Goal: Information Seeking & Learning: Stay updated

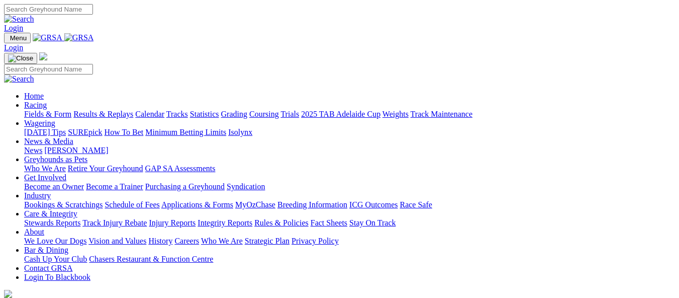
click at [47, 101] on link "Racing" at bounding box center [35, 105] width 23 height 9
click at [133, 110] on link "Results & Replays" at bounding box center [103, 114] width 60 height 9
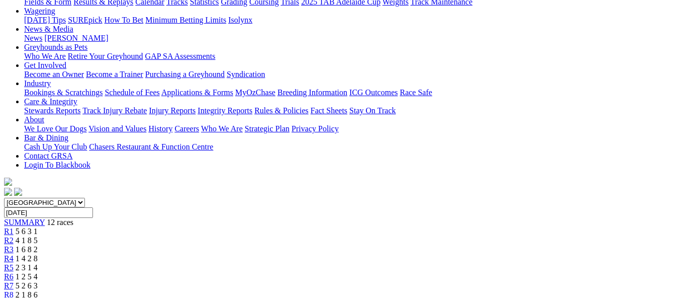
scroll to position [151, 0]
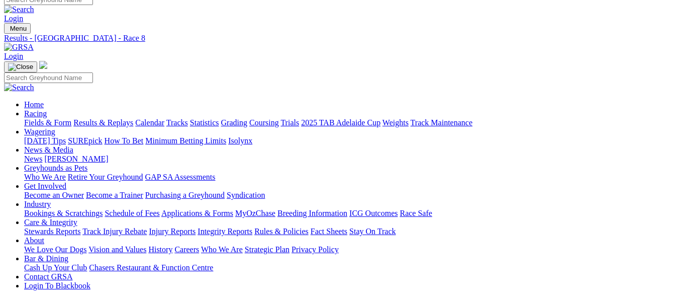
scroll to position [0, 0]
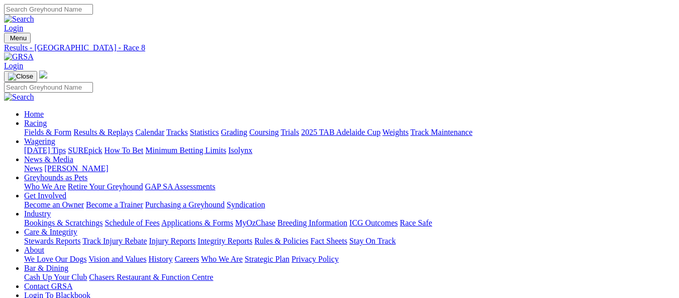
click at [164, 128] on link "Calendar" at bounding box center [149, 132] width 29 height 9
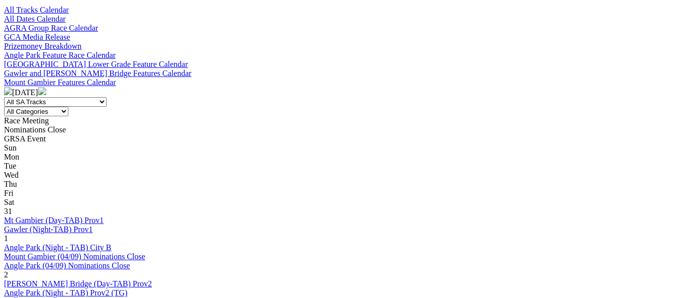
scroll to position [402, 0]
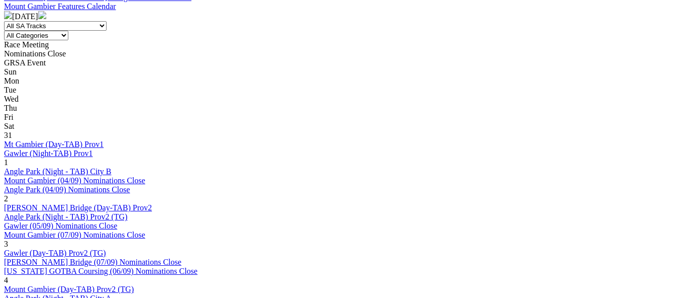
scroll to position [452, 0]
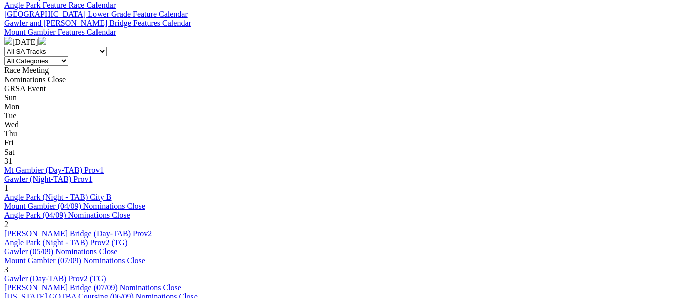
scroll to position [452, 0]
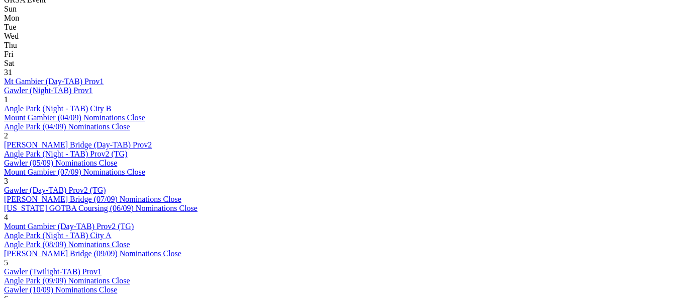
scroll to position [553, 0]
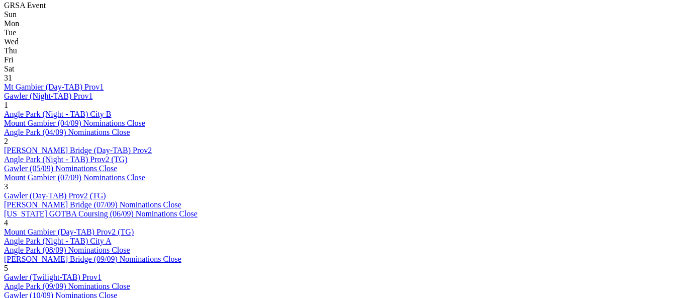
scroll to position [503, 0]
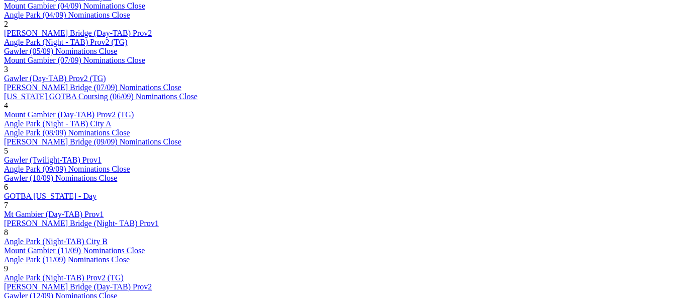
scroll to position [603, 0]
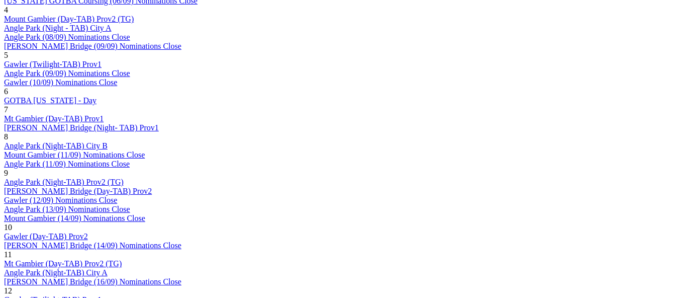
scroll to position [704, 0]
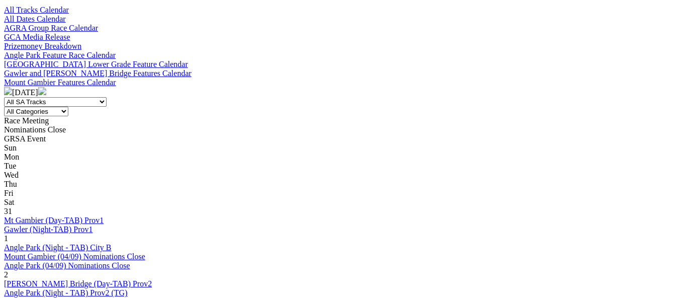
scroll to position [402, 0]
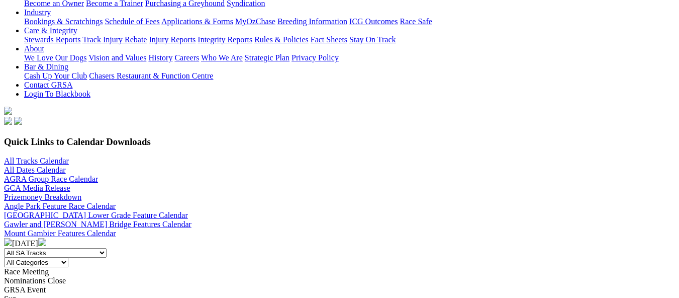
scroll to position [151, 0]
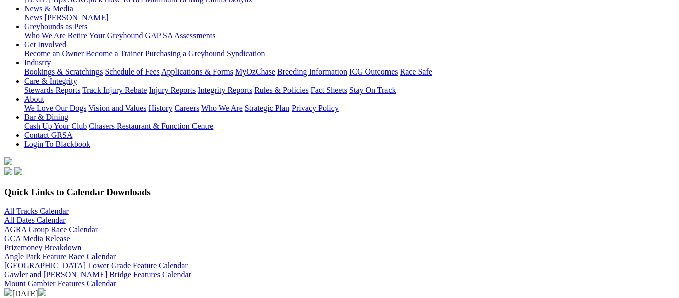
click at [46, 288] on img at bounding box center [42, 292] width 8 height 8
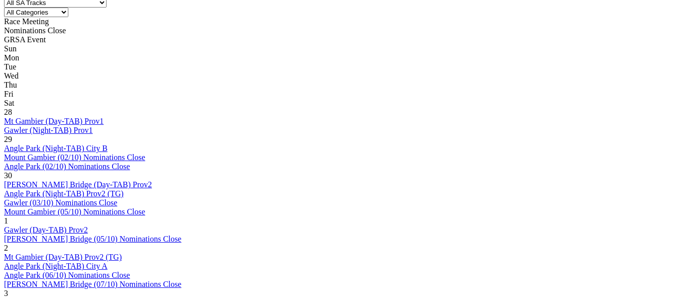
scroll to position [452, 0]
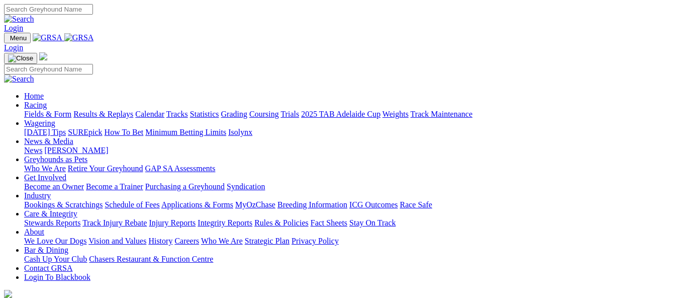
drag, startPoint x: 311, startPoint y: 67, endPoint x: 286, endPoint y: 47, distance: 31.1
click at [73, 137] on link "News & Media" at bounding box center [48, 141] width 49 height 9
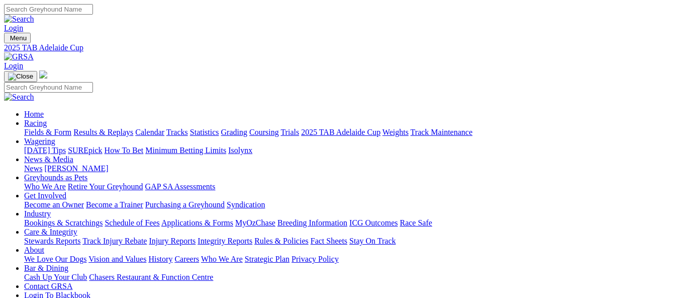
click at [73, 155] on link "News & Media" at bounding box center [48, 159] width 49 height 9
click at [42, 164] on link "News" at bounding box center [33, 168] width 18 height 9
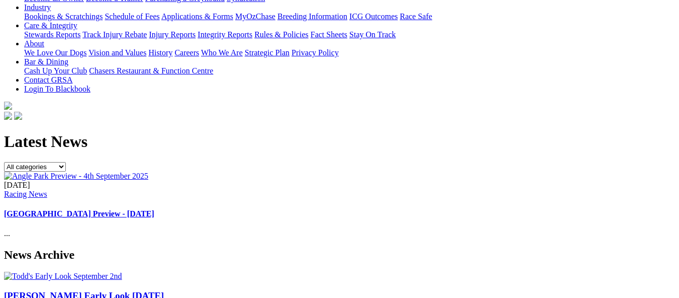
scroll to position [251, 0]
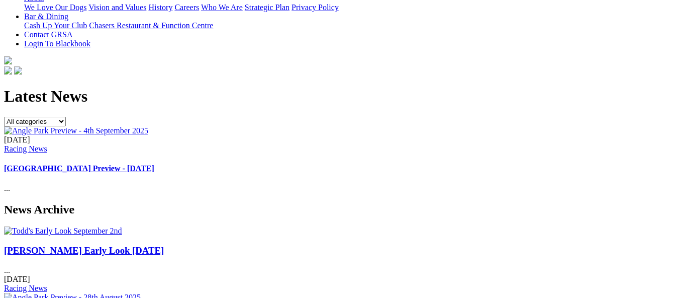
click at [65, 226] on img at bounding box center [63, 230] width 118 height 9
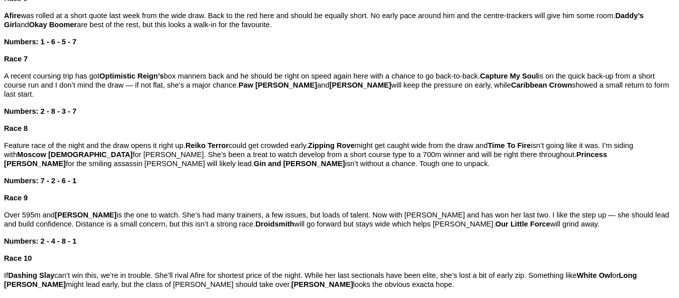
scroll to position [754, 0]
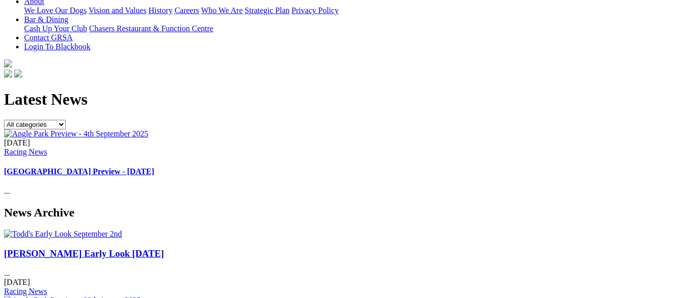
scroll to position [251, 0]
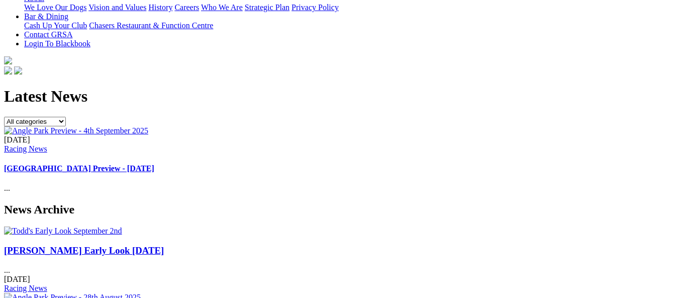
click at [141, 293] on img at bounding box center [72, 297] width 137 height 9
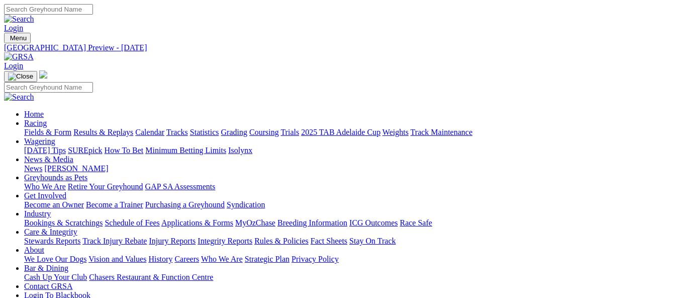
click at [42, 164] on link "News" at bounding box center [33, 168] width 18 height 9
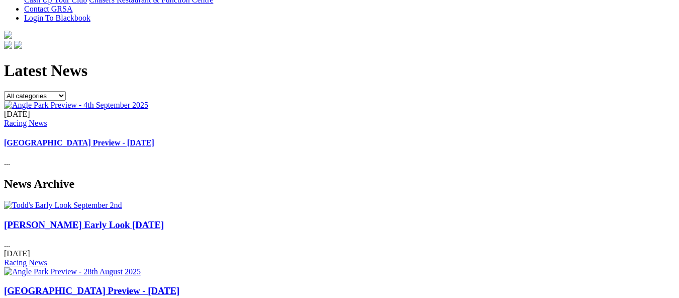
scroll to position [302, 0]
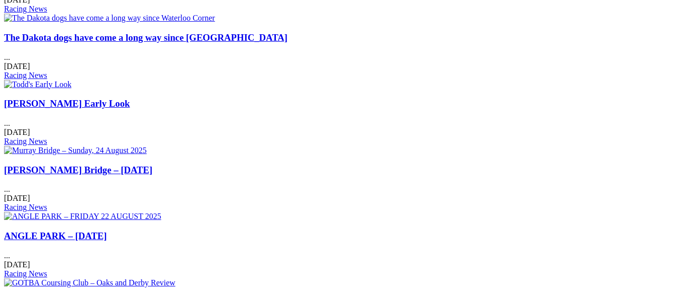
scroll to position [603, 0]
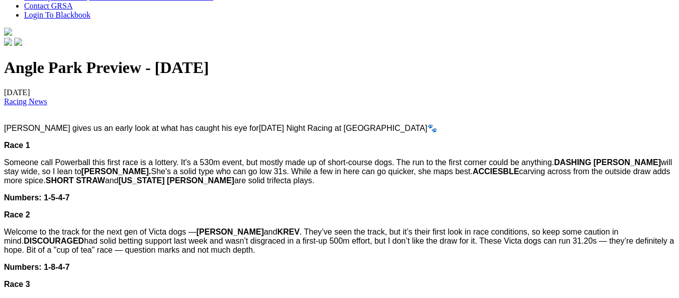
scroll to position [201, 0]
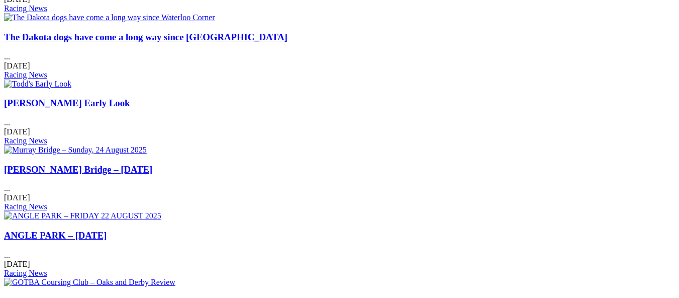
scroll to position [603, 0]
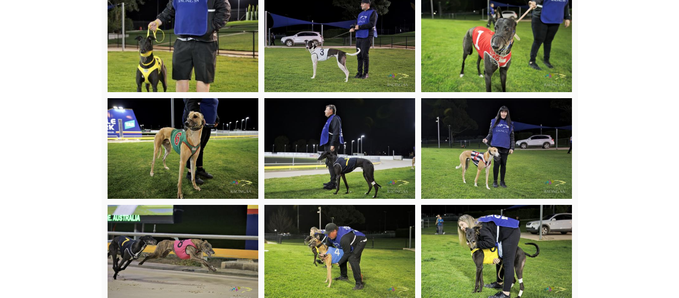
scroll to position [1056, 0]
